Goal: Task Accomplishment & Management: Manage account settings

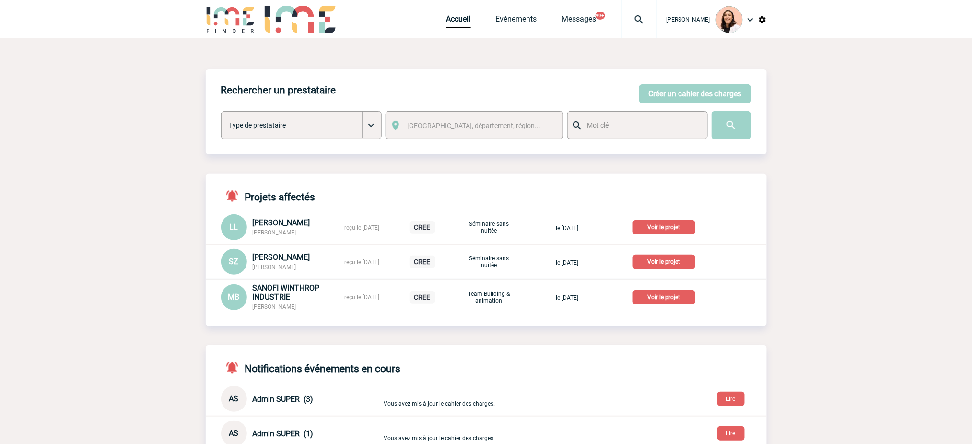
click at [634, 20] on img at bounding box center [639, 20] width 35 height 12
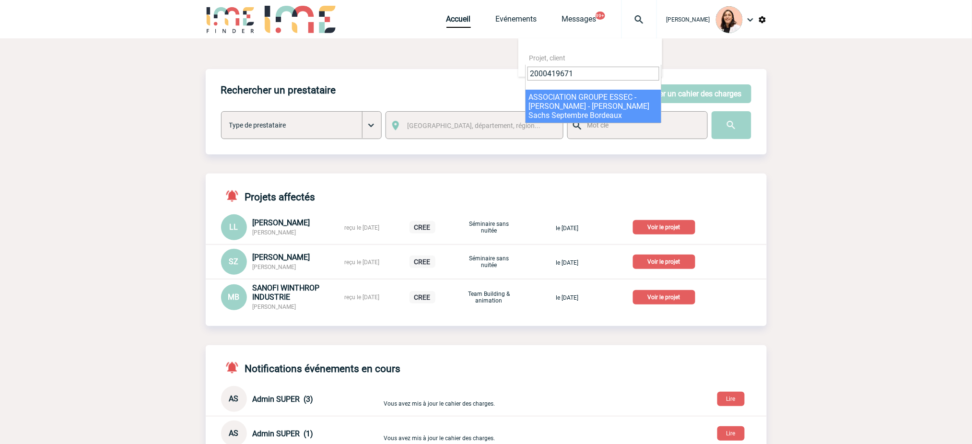
type input "2000419671"
select select "19172"
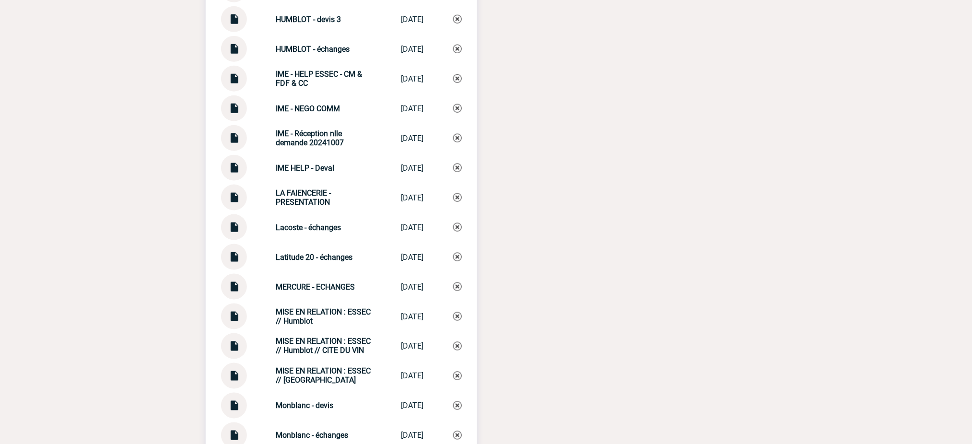
scroll to position [3070, 0]
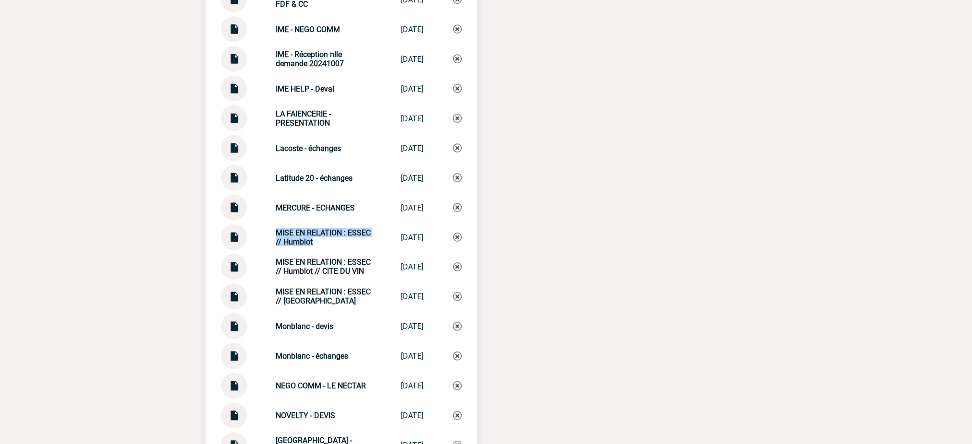
drag, startPoint x: 319, startPoint y: 231, endPoint x: 272, endPoint y: 218, distance: 49.3
click at [272, 224] on div "MISE EN RELATION : ESSEC // Humblot MISE EN RELATIO... [DATE]" at bounding box center [341, 237] width 241 height 26
copy strong "MISE EN RELATION : ESSEC // Humblot"
click at [457, 233] on img at bounding box center [457, 237] width 9 height 9
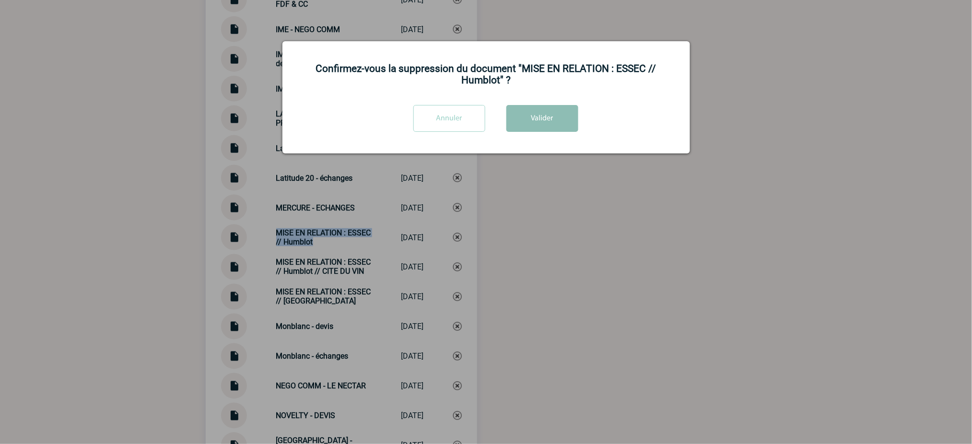
click at [513, 113] on button "Valider" at bounding box center [542, 118] width 72 height 27
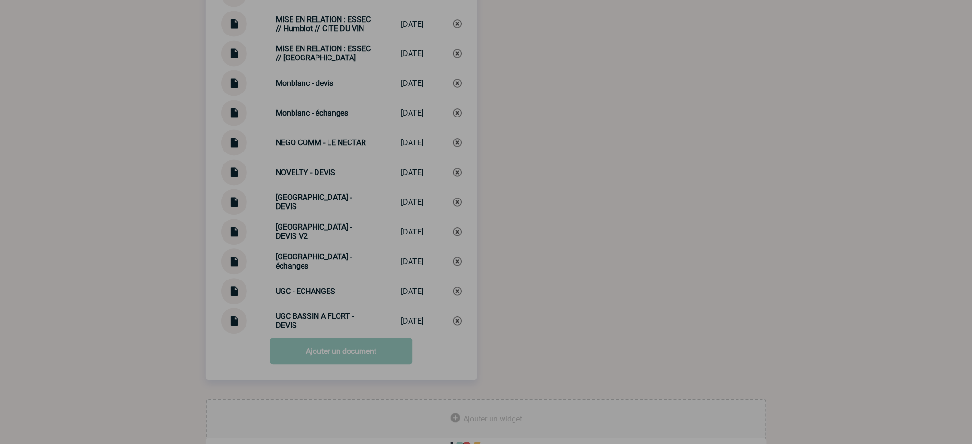
scroll to position [3294, 0]
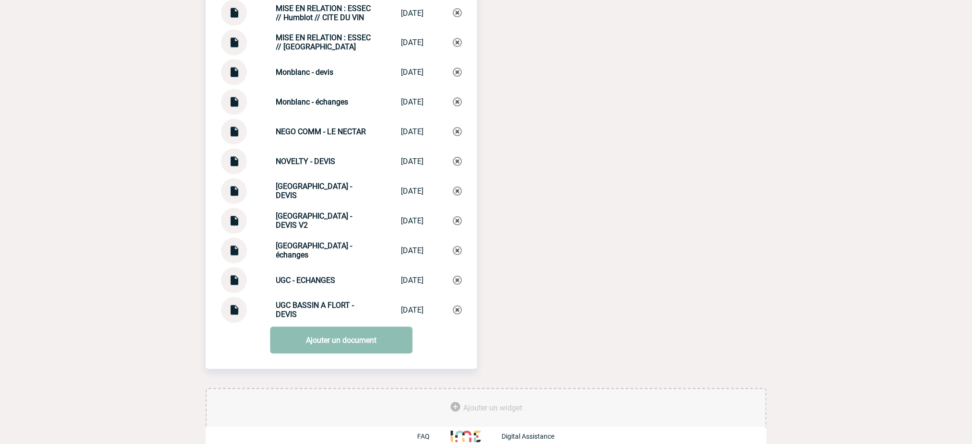
click at [342, 327] on link "Ajouter un document" at bounding box center [341, 340] width 142 height 27
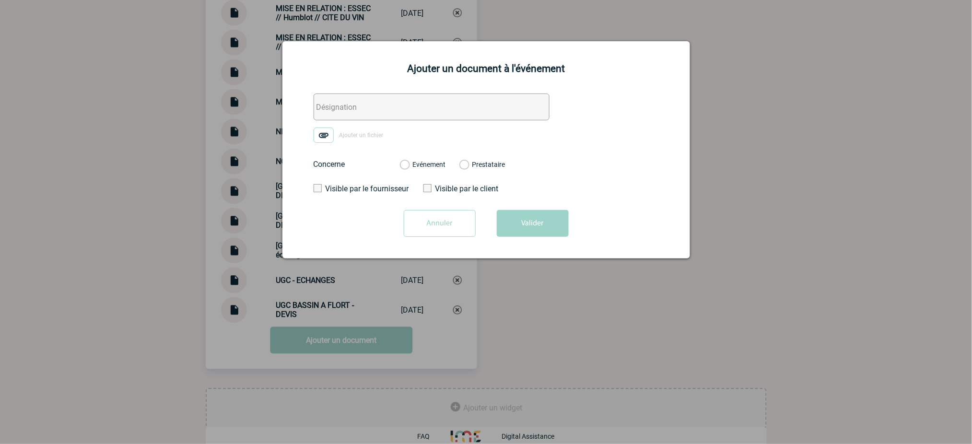
click at [388, 117] on input "text" at bounding box center [432, 107] width 236 height 27
paste input "MISE EN RELATION : ESSEC // Humblot"
type input "MISE EN RELATION : ESSEC // Humblot"
click at [322, 136] on img at bounding box center [324, 135] width 20 height 15
click at [0, 0] on input "Ajouter un fichier" at bounding box center [0, 0] width 0 height 0
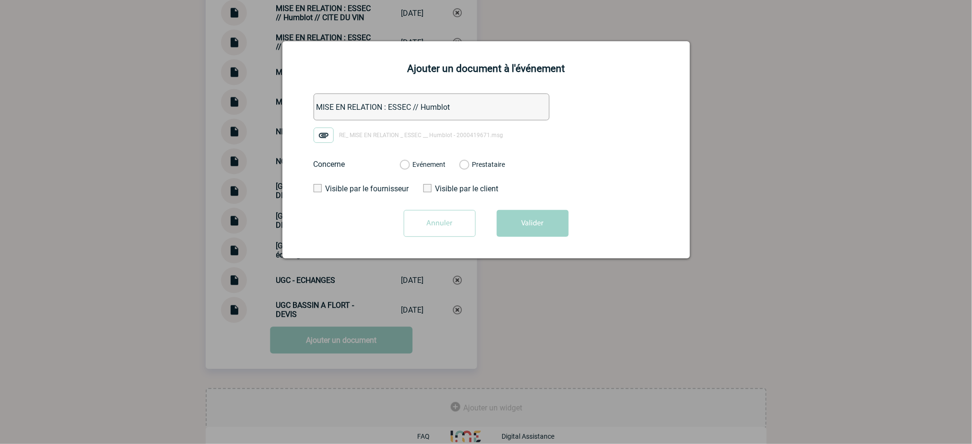
click at [409, 167] on label "Evénement" at bounding box center [404, 165] width 9 height 9
click at [0, 0] on input "Evénement" at bounding box center [0, 0] width 0 height 0
click at [519, 212] on button "Valider" at bounding box center [533, 223] width 72 height 27
